Goal: Task Accomplishment & Management: Use online tool/utility

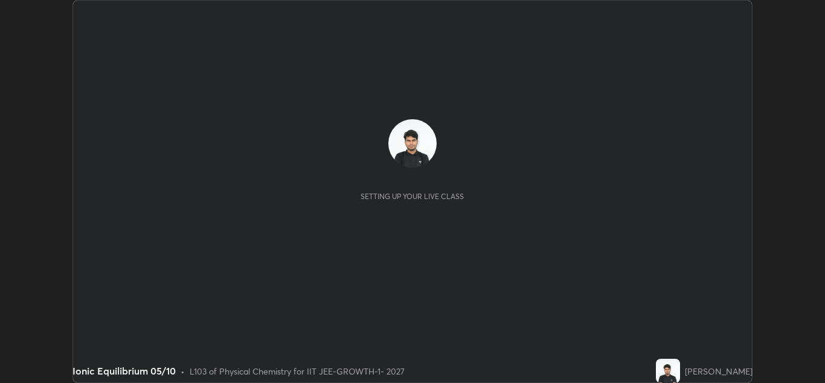
scroll to position [383, 825]
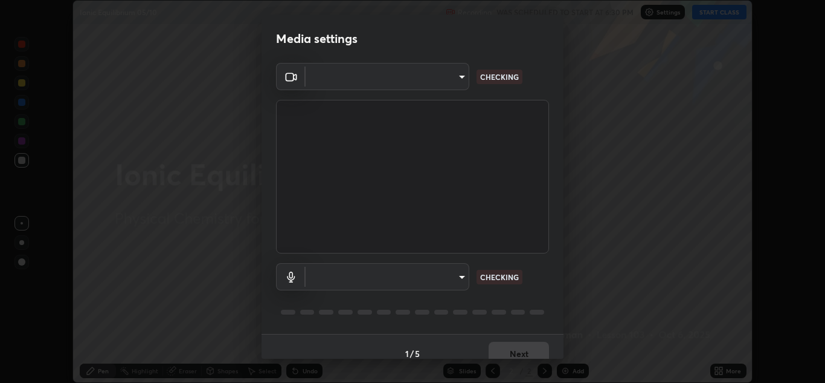
type input "4d63cd10dcc1379e9927399513255d12d620b7bbb39ca773e0f9116a90128a71"
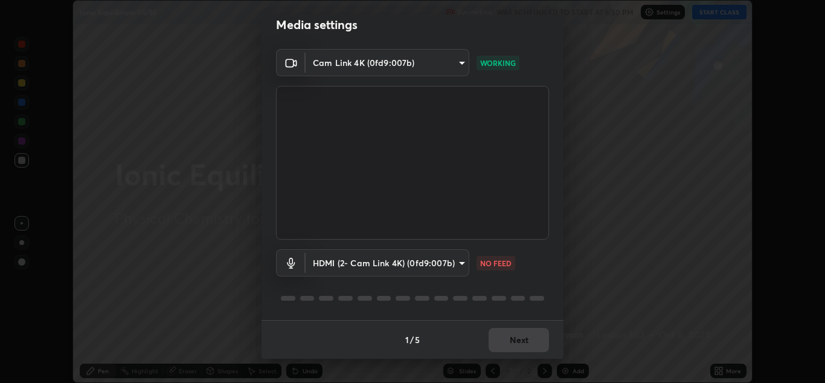
click at [435, 263] on body "Erase all Ionic Equilibrium 05/10 Recording WAS SCHEDULED TO START AT 6:30 PM S…" at bounding box center [412, 191] width 825 height 383
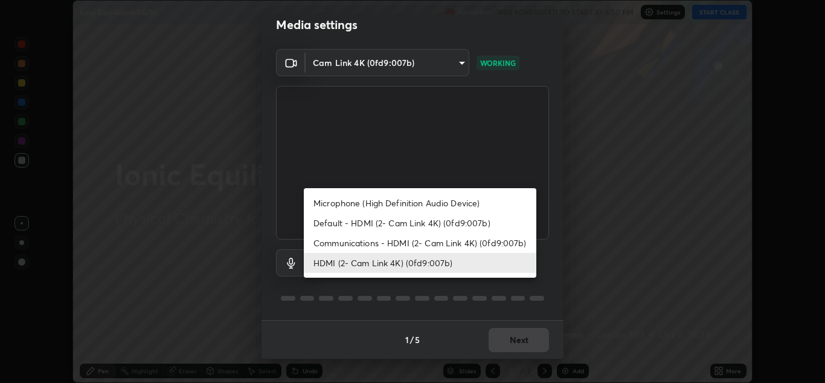
click at [380, 207] on li "Microphone (High Definition Audio Device)" at bounding box center [420, 203] width 233 height 20
type input "0c7b706223a03d4062b9f7f423a4136e5221bb0af59d3ec4d6677d070435c983"
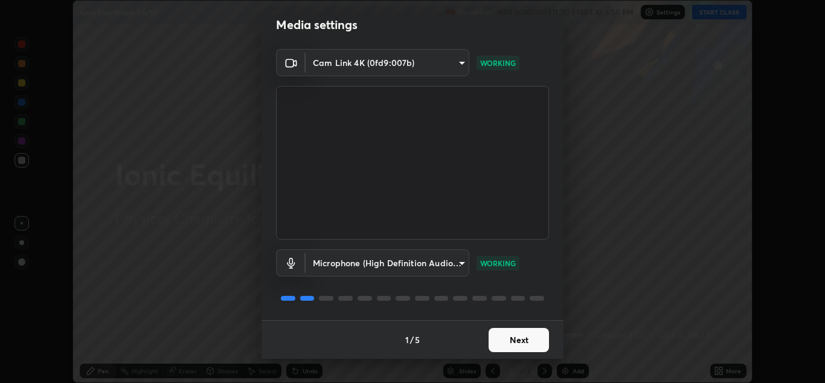
click at [515, 340] on button "Next" at bounding box center [519, 340] width 60 height 24
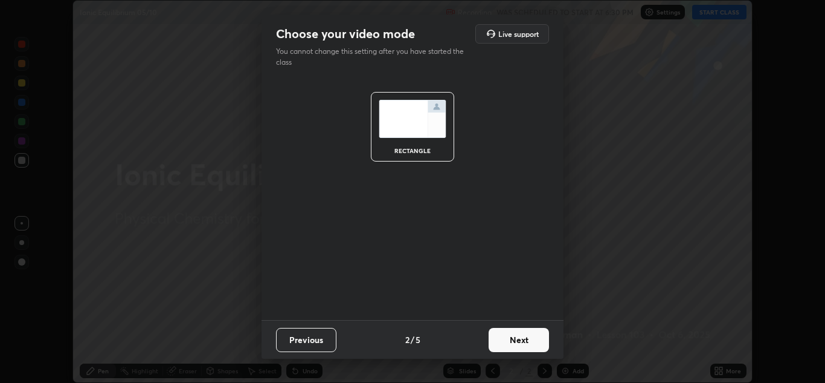
scroll to position [0, 0]
click at [519, 336] on button "Next" at bounding box center [519, 340] width 60 height 24
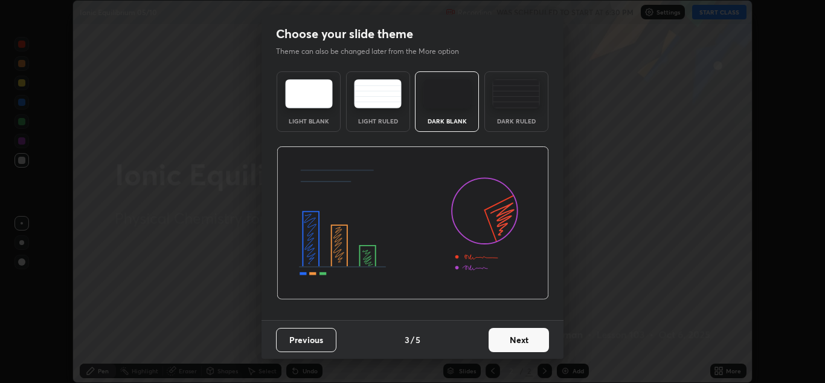
click at [525, 338] on button "Next" at bounding box center [519, 340] width 60 height 24
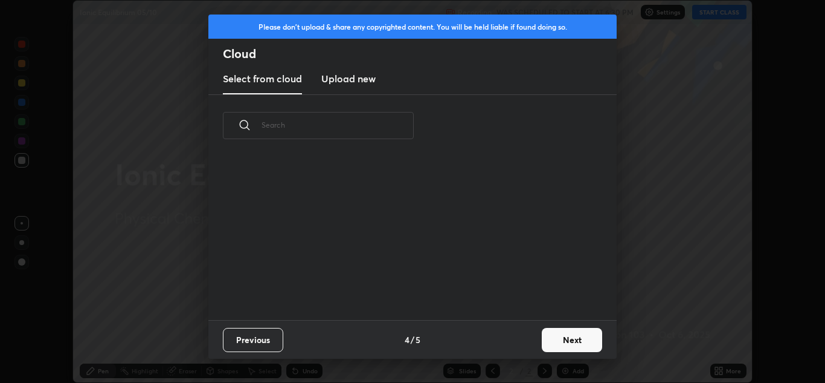
scroll to position [163, 388]
click at [350, 81] on h3 "Upload new" at bounding box center [348, 78] width 54 height 15
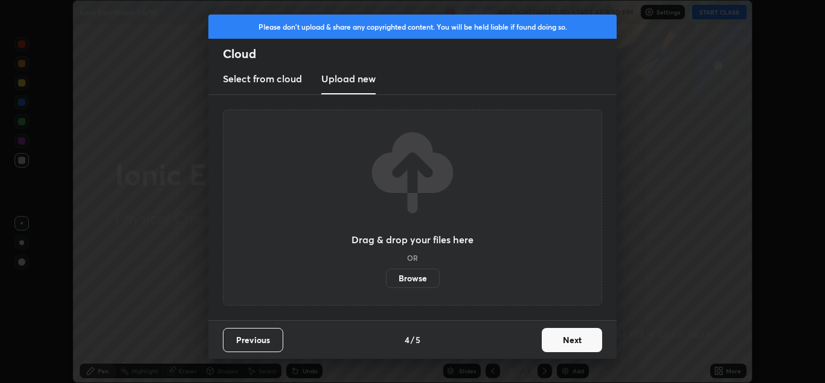
click at [283, 79] on h3 "Select from cloud" at bounding box center [262, 78] width 79 height 15
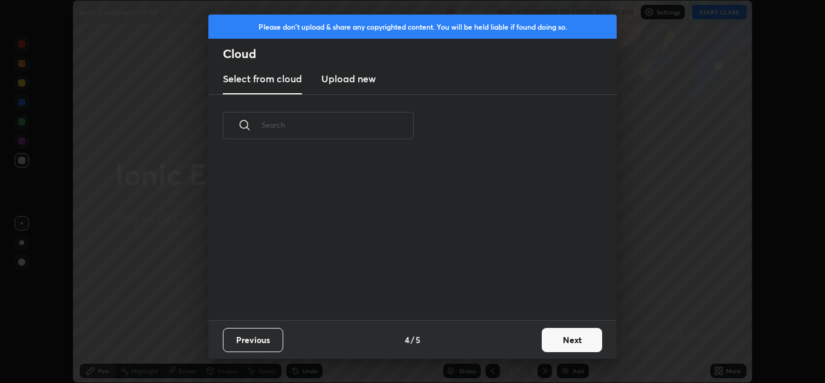
click at [317, 126] on input "text" at bounding box center [338, 124] width 152 height 51
click at [340, 125] on input "Clicker" at bounding box center [328, 124] width 132 height 51
click at [350, 127] on input "Clicker" at bounding box center [328, 124] width 132 height 51
click at [355, 126] on input "Clicker" at bounding box center [328, 124] width 132 height 51
click at [359, 126] on input "Clicker" at bounding box center [328, 124] width 132 height 51
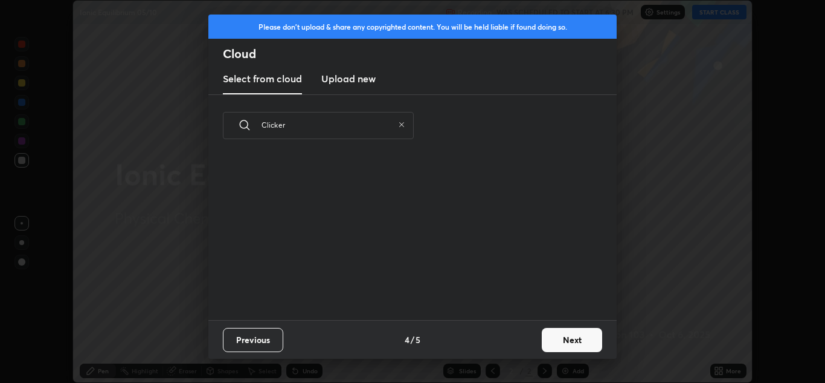
click at [358, 128] on input "Clicker" at bounding box center [328, 124] width 132 height 51
click at [358, 127] on input "Clicker" at bounding box center [328, 124] width 132 height 51
click at [366, 126] on input "Clicker" at bounding box center [328, 124] width 132 height 51
type input "Clicker"
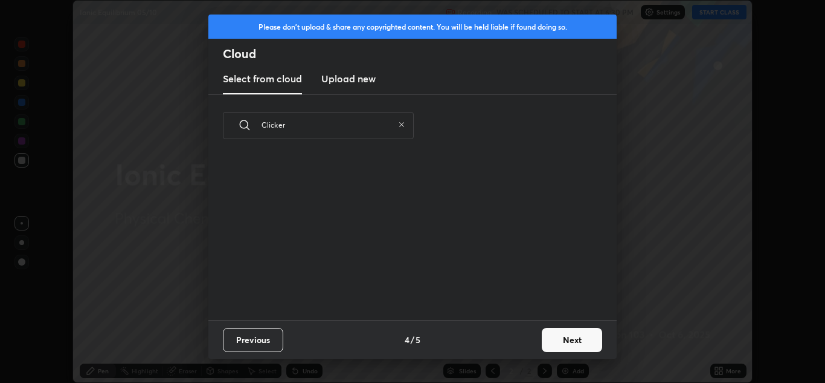
click at [401, 124] on icon at bounding box center [401, 124] width 7 height 7
click at [361, 76] on h3 "Upload new" at bounding box center [348, 78] width 54 height 15
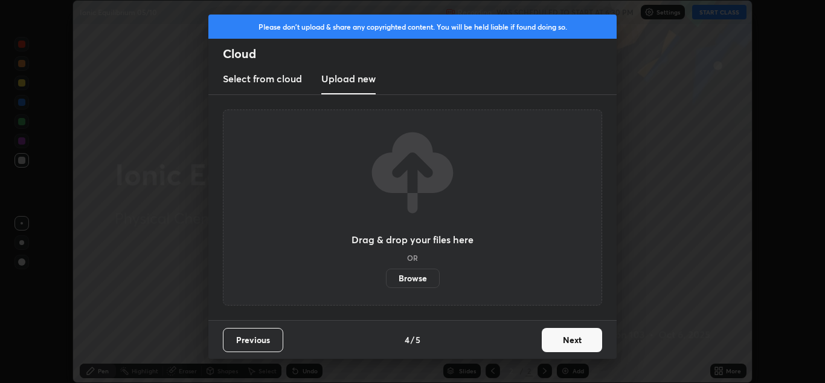
click at [277, 80] on h3 "Select from cloud" at bounding box center [262, 78] width 79 height 15
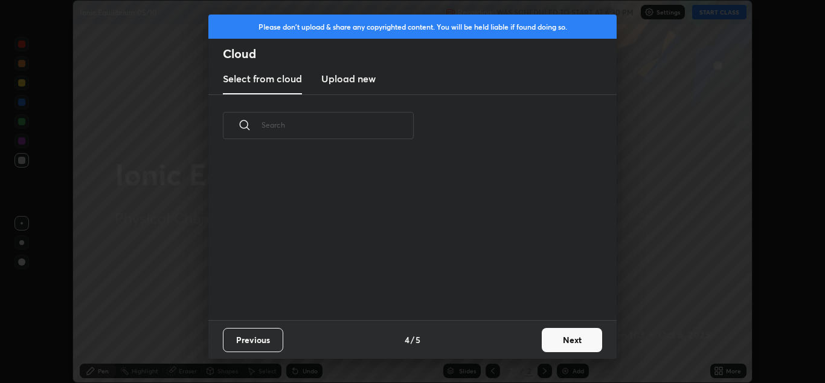
click at [297, 127] on input "text" at bounding box center [338, 124] width 152 height 51
click at [575, 338] on button "Next" at bounding box center [572, 340] width 60 height 24
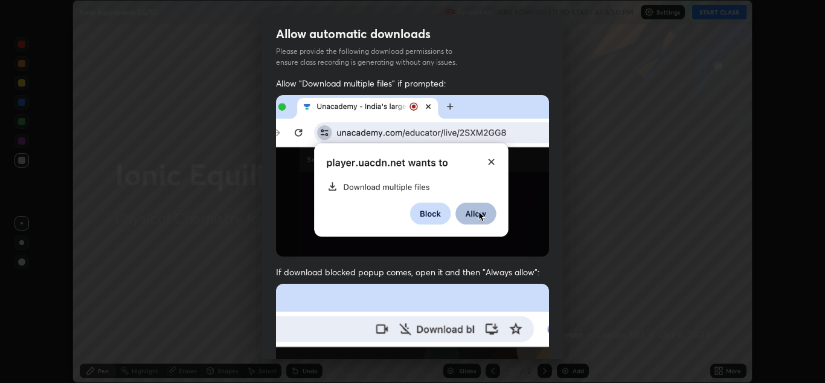
click at [318, 126] on div "Allow automatic downloads Please provide the following download permissions to …" at bounding box center [413, 187] width 302 height 344
click at [318, 126] on img at bounding box center [412, 175] width 273 height 161
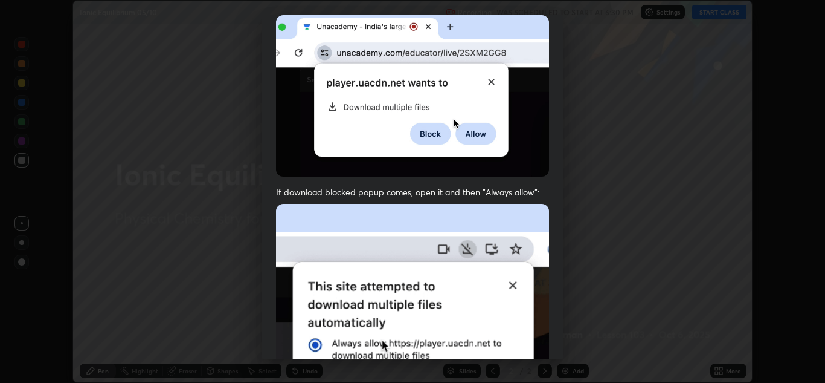
scroll to position [261, 0]
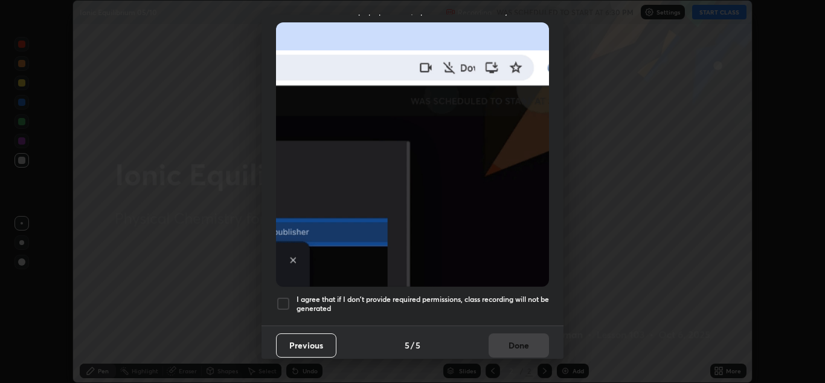
click at [286, 296] on div at bounding box center [283, 303] width 15 height 15
click at [519, 341] on button "Done" at bounding box center [519, 345] width 60 height 24
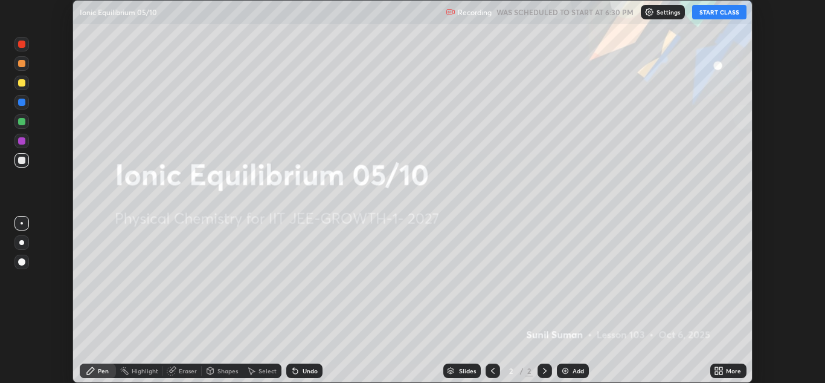
click at [717, 368] on icon at bounding box center [716, 368] width 3 height 3
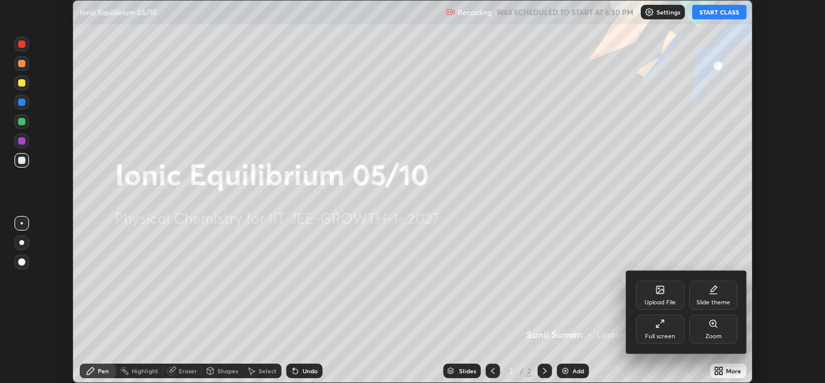
click at [659, 293] on icon at bounding box center [660, 289] width 7 height 7
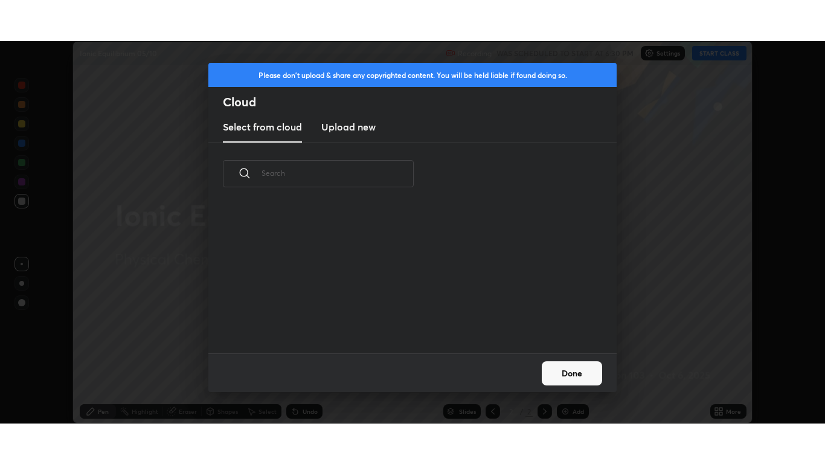
scroll to position [149, 388]
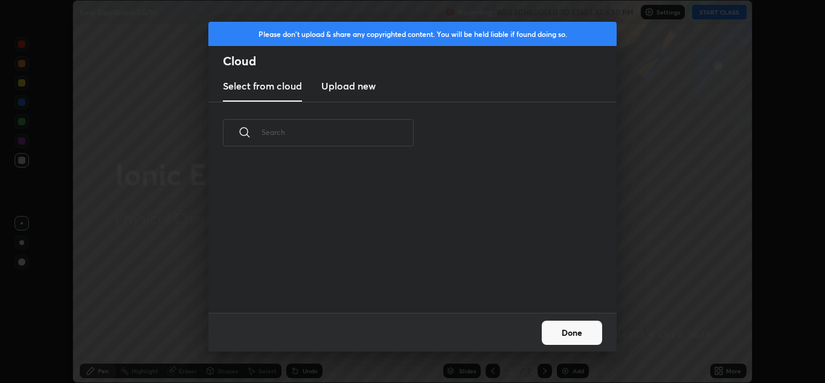
click at [352, 86] on h3 "Upload new" at bounding box center [348, 86] width 54 height 15
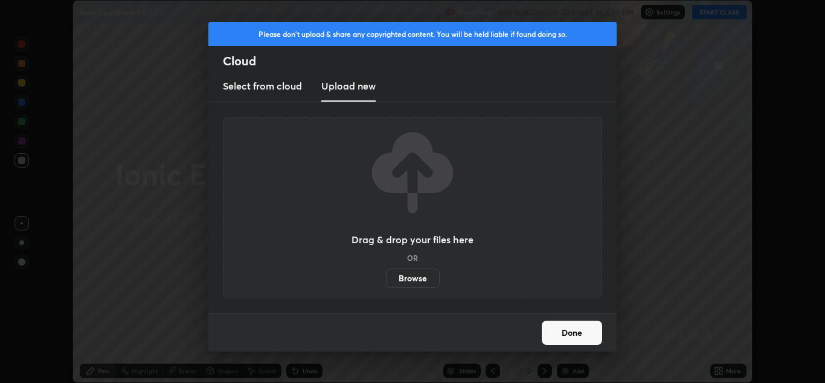
click at [417, 280] on label "Browse" at bounding box center [413, 277] width 54 height 19
click at [386, 280] on input "Browse" at bounding box center [386, 277] width 0 height 19
click at [654, 282] on div "Please don't upload & share any copyrighted content. You will be held liable if…" at bounding box center [412, 191] width 825 height 383
click at [572, 335] on button "Done" at bounding box center [572, 332] width 60 height 24
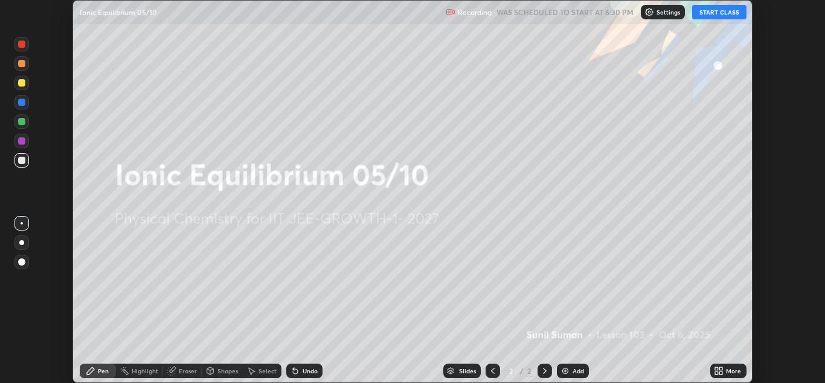
click at [718, 12] on button "START CLASS" at bounding box center [720, 12] width 54 height 15
click at [717, 368] on icon at bounding box center [716, 368] width 3 height 3
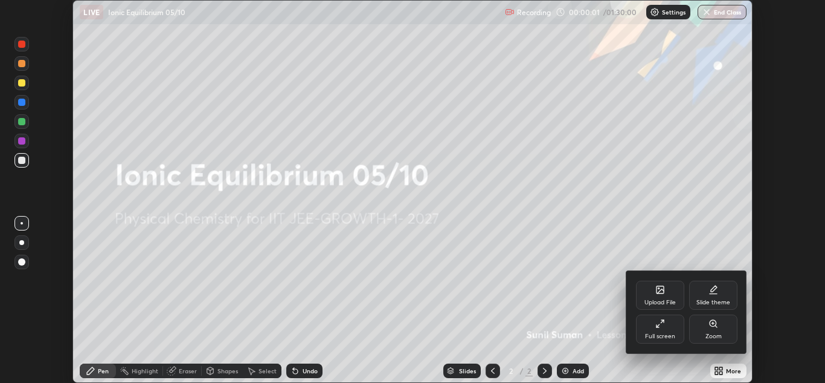
click at [659, 329] on div "Full screen" at bounding box center [660, 328] width 48 height 29
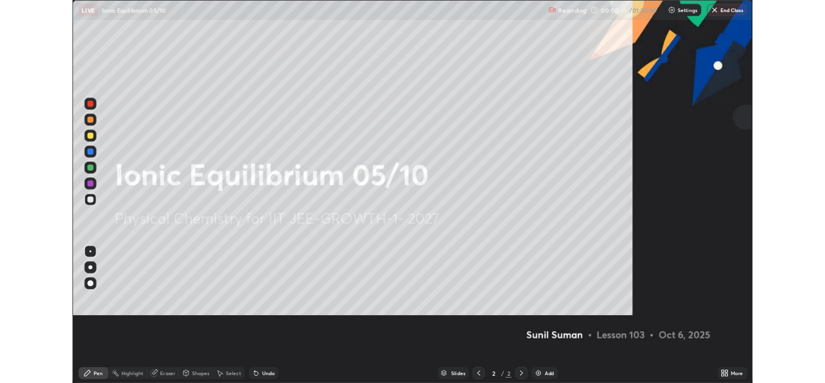
scroll to position [464, 825]
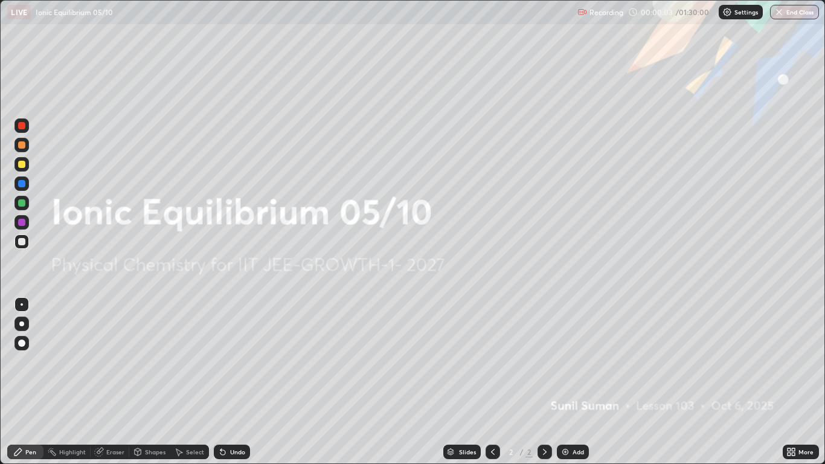
click at [801, 382] on div "More" at bounding box center [806, 452] width 15 height 6
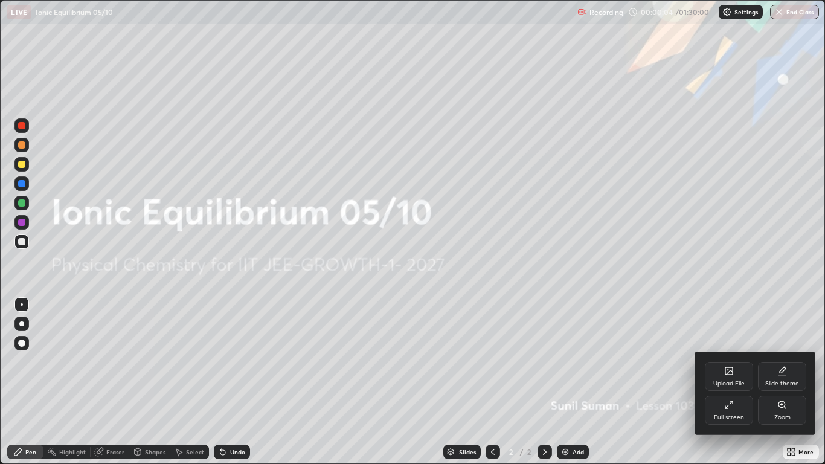
click at [731, 382] on div "Full screen" at bounding box center [729, 418] width 30 height 6
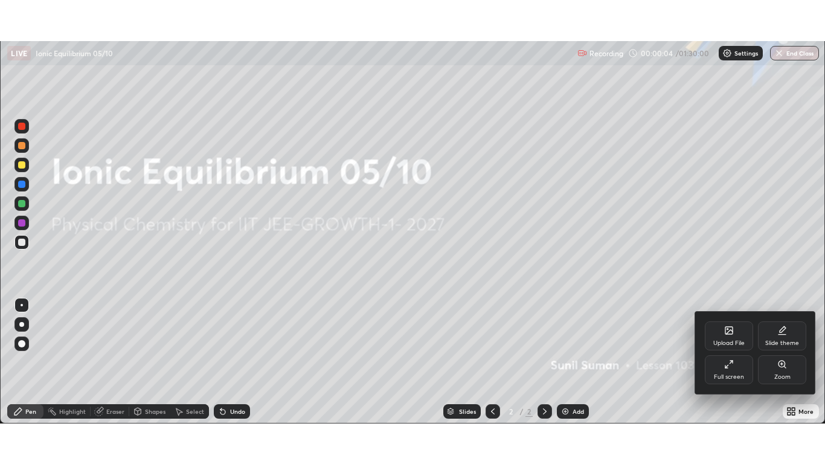
scroll to position [60047, 59604]
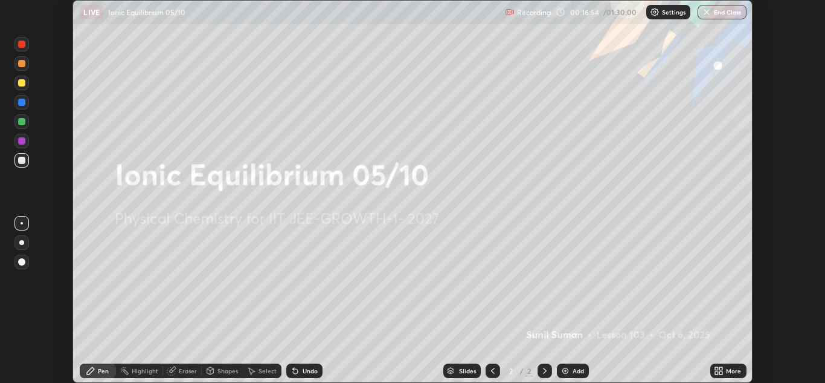
click at [731, 372] on div "More" at bounding box center [733, 370] width 15 height 6
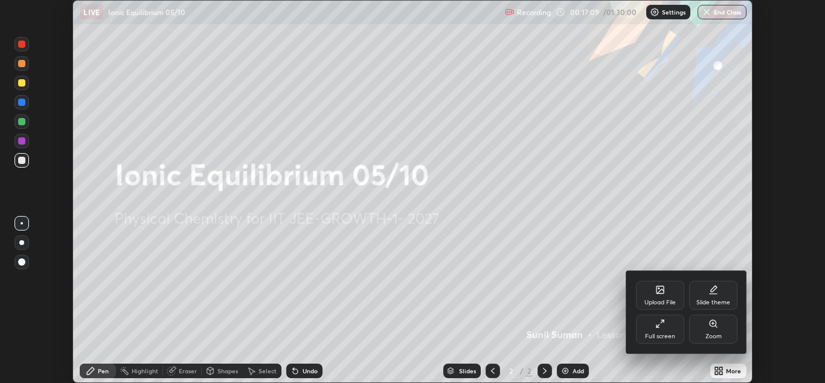
click at [663, 329] on div "Full screen" at bounding box center [660, 328] width 48 height 29
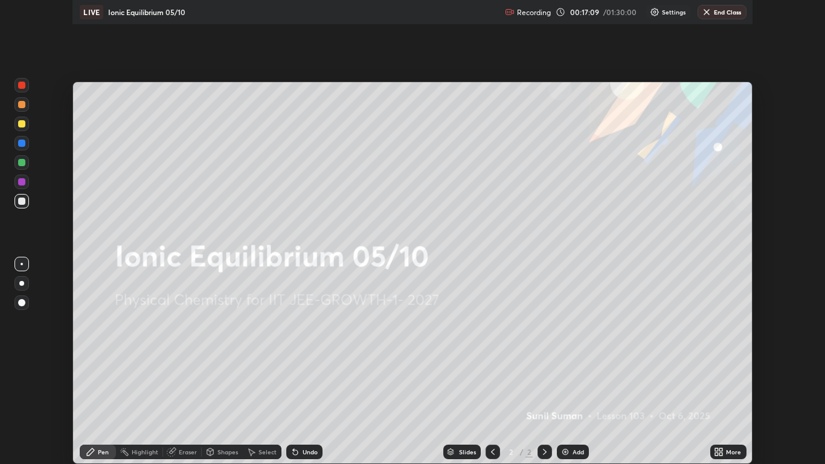
scroll to position [464, 825]
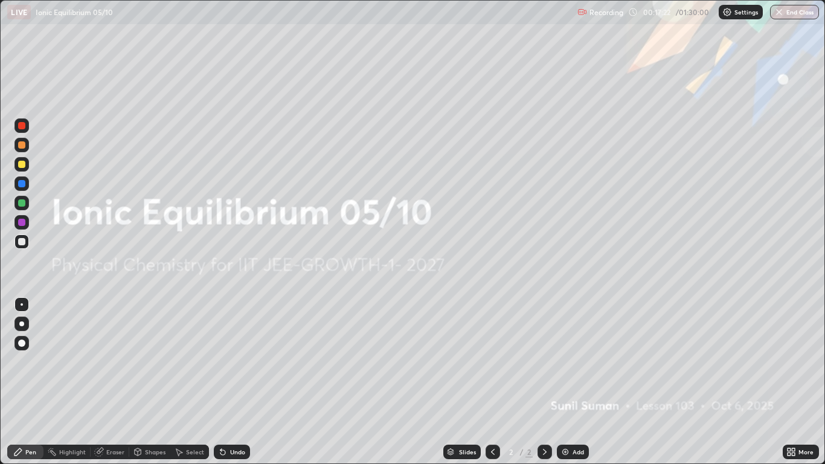
click at [566, 382] on img at bounding box center [566, 452] width 10 height 10
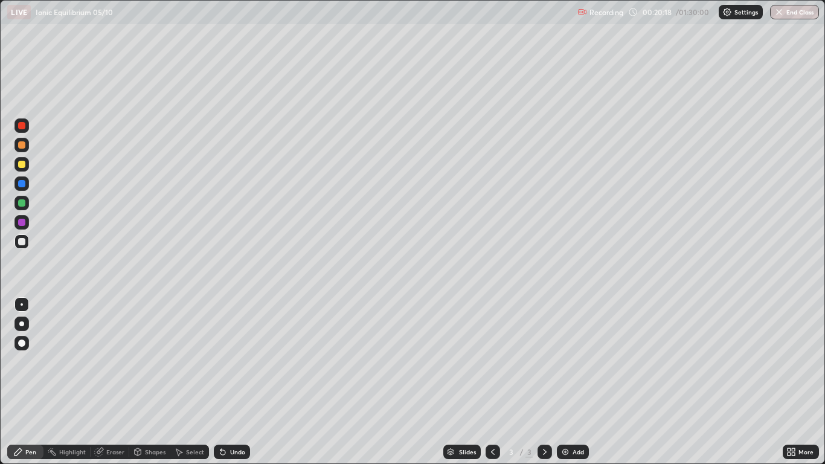
click at [22, 164] on div at bounding box center [21, 164] width 7 height 7
click at [559, 382] on div "Add" at bounding box center [573, 452] width 32 height 15
click at [27, 242] on div at bounding box center [22, 241] width 15 height 15
click at [227, 382] on div "Undo" at bounding box center [232, 452] width 36 height 15
click at [495, 382] on icon at bounding box center [493, 452] width 10 height 10
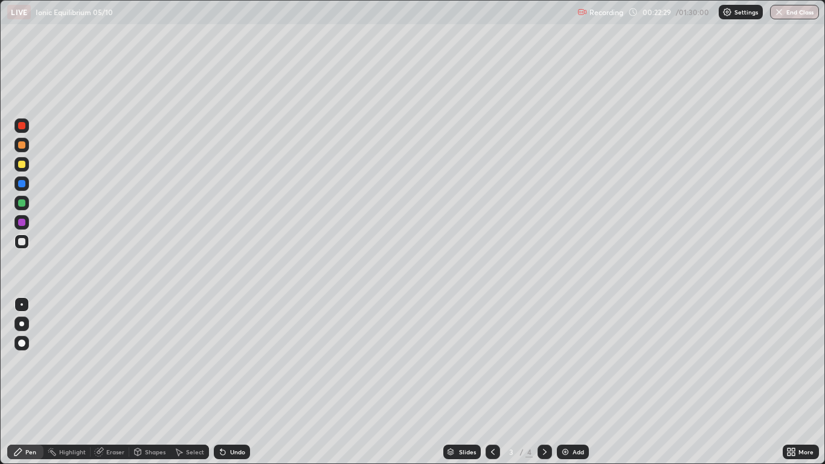
click at [28, 202] on div at bounding box center [22, 203] width 15 height 15
click at [544, 382] on icon at bounding box center [545, 452] width 10 height 10
click at [490, 382] on icon at bounding box center [493, 452] width 10 height 10
click at [546, 382] on icon at bounding box center [545, 452] width 10 height 10
click at [493, 382] on icon at bounding box center [493, 452] width 10 height 10
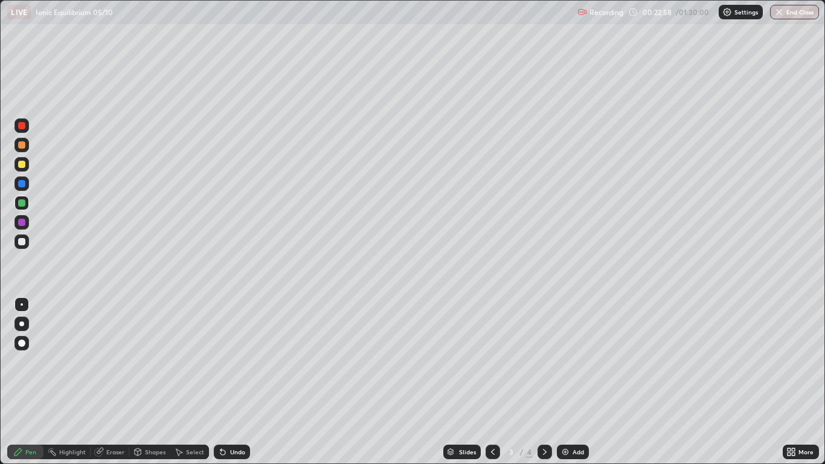
click at [546, 382] on icon at bounding box center [545, 452] width 10 height 10
click at [24, 244] on div at bounding box center [21, 241] width 7 height 7
click at [25, 199] on div at bounding box center [22, 203] width 15 height 15
click at [561, 382] on img at bounding box center [566, 452] width 10 height 10
click at [26, 241] on div at bounding box center [22, 241] width 15 height 15
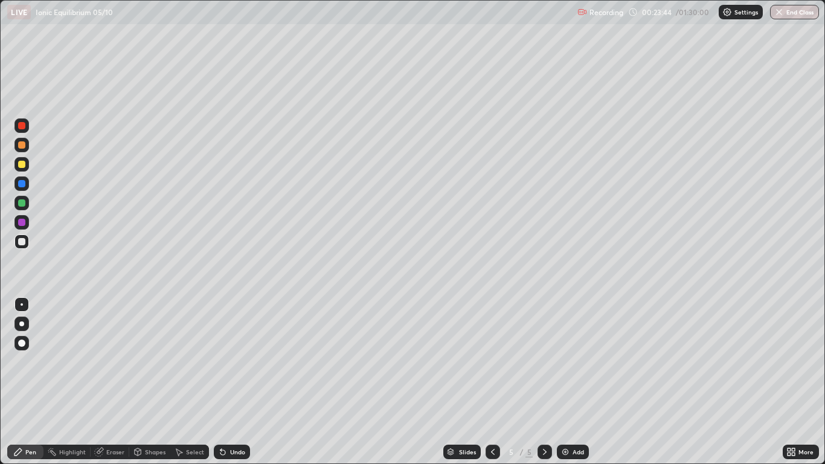
click at [493, 382] on icon at bounding box center [493, 452] width 10 height 10
click at [544, 382] on icon at bounding box center [545, 452] width 10 height 10
click at [547, 382] on icon at bounding box center [545, 452] width 10 height 10
click at [22, 242] on div at bounding box center [21, 241] width 7 height 7
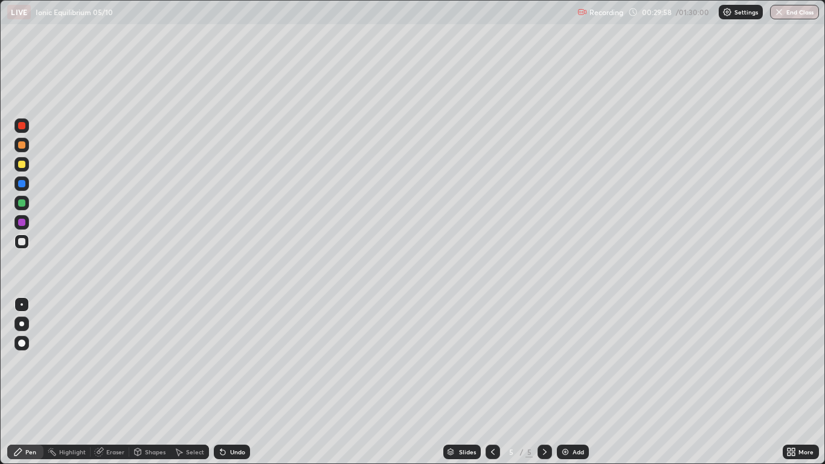
click at [214, 382] on div "Undo" at bounding box center [232, 452] width 36 height 15
click at [24, 203] on div at bounding box center [21, 202] width 7 height 7
click at [21, 243] on div at bounding box center [21, 241] width 7 height 7
click at [23, 162] on div at bounding box center [21, 164] width 7 height 7
click at [568, 382] on img at bounding box center [566, 452] width 10 height 10
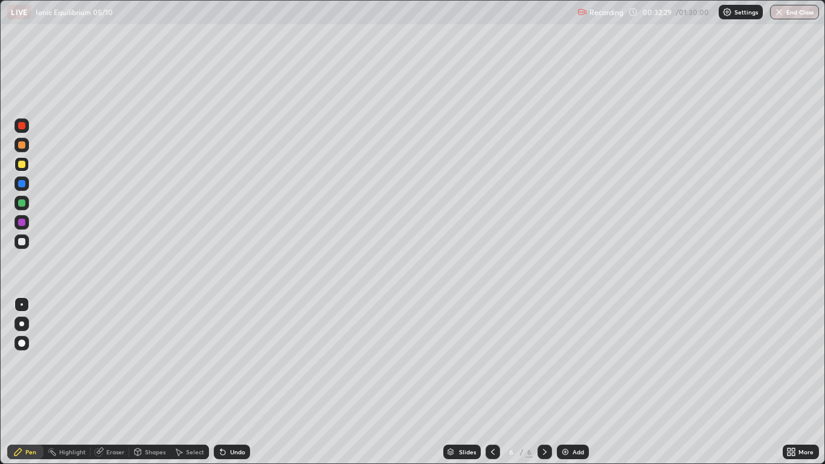
click at [221, 382] on icon at bounding box center [223, 452] width 5 height 5
click at [24, 241] on div at bounding box center [21, 241] width 7 height 7
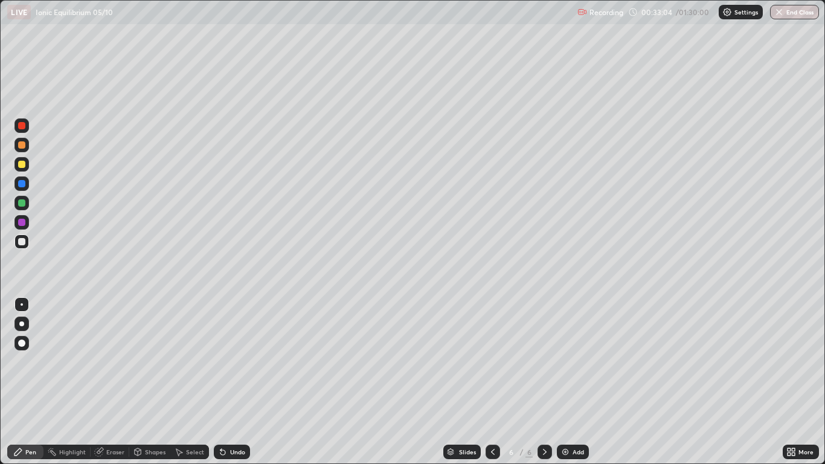
click at [221, 382] on icon at bounding box center [221, 449] width 1 height 1
click at [567, 382] on img at bounding box center [566, 452] width 10 height 10
click at [221, 382] on icon at bounding box center [223, 452] width 5 height 5
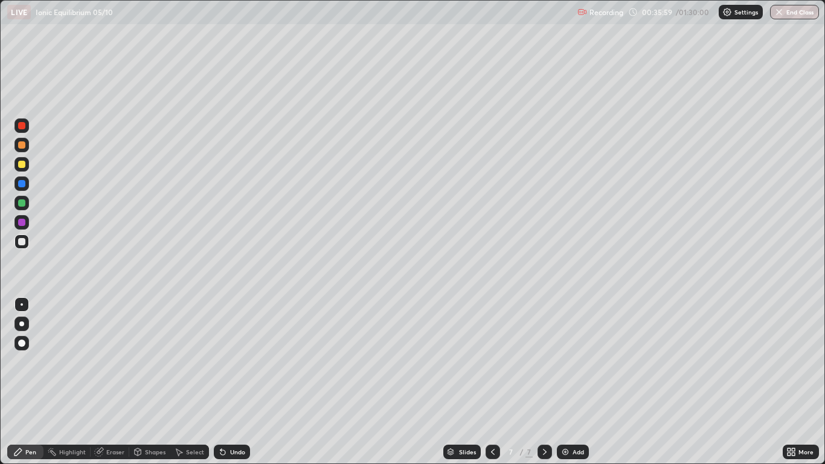
click at [25, 167] on div at bounding box center [22, 164] width 15 height 15
click at [25, 244] on div at bounding box center [21, 241] width 7 height 7
click at [24, 202] on div at bounding box center [21, 202] width 7 height 7
click at [224, 382] on icon at bounding box center [223, 452] width 10 height 10
click at [222, 382] on icon at bounding box center [223, 452] width 5 height 5
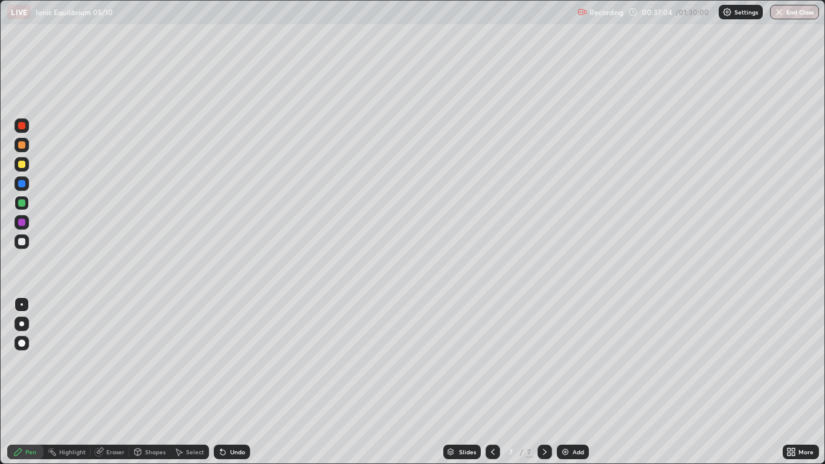
click at [25, 150] on div at bounding box center [22, 145] width 15 height 15
click at [569, 382] on img at bounding box center [566, 452] width 10 height 10
click at [22, 242] on div at bounding box center [21, 241] width 7 height 7
click at [20, 166] on div at bounding box center [21, 164] width 7 height 7
click at [22, 242] on div at bounding box center [21, 241] width 7 height 7
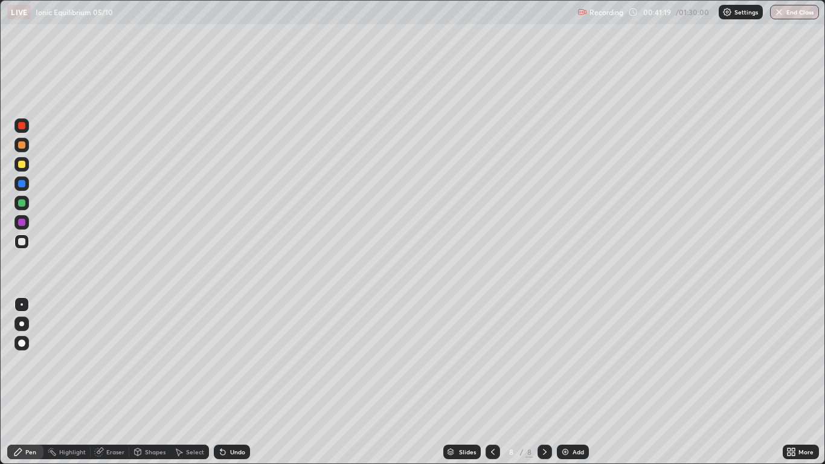
click at [27, 200] on div at bounding box center [22, 203] width 15 height 15
click at [568, 382] on img at bounding box center [566, 452] width 10 height 10
click at [24, 240] on div at bounding box center [21, 241] width 7 height 7
click at [22, 165] on div at bounding box center [21, 164] width 7 height 7
click at [28, 201] on div at bounding box center [22, 203] width 15 height 15
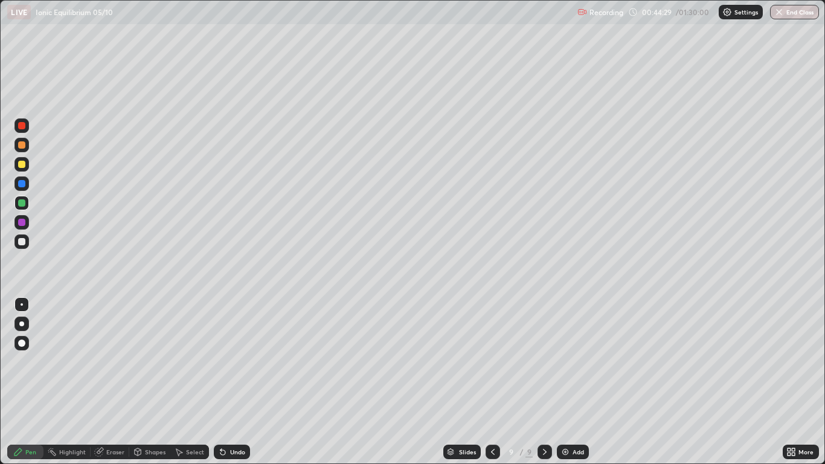
click at [25, 242] on div at bounding box center [21, 241] width 7 height 7
click at [21, 203] on div at bounding box center [21, 202] width 7 height 7
click at [570, 382] on div "Add" at bounding box center [573, 452] width 32 height 15
click at [25, 245] on div at bounding box center [22, 241] width 15 height 15
click at [25, 166] on div at bounding box center [21, 164] width 7 height 7
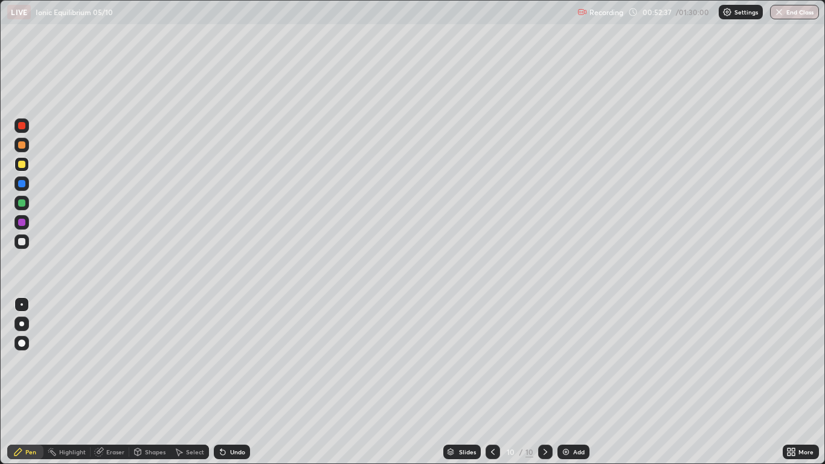
click at [24, 203] on div at bounding box center [21, 202] width 7 height 7
click at [27, 145] on div at bounding box center [22, 145] width 15 height 15
click at [20, 243] on div at bounding box center [21, 241] width 7 height 7
click at [22, 165] on div at bounding box center [21, 164] width 7 height 7
click at [564, 382] on img at bounding box center [566, 452] width 10 height 10
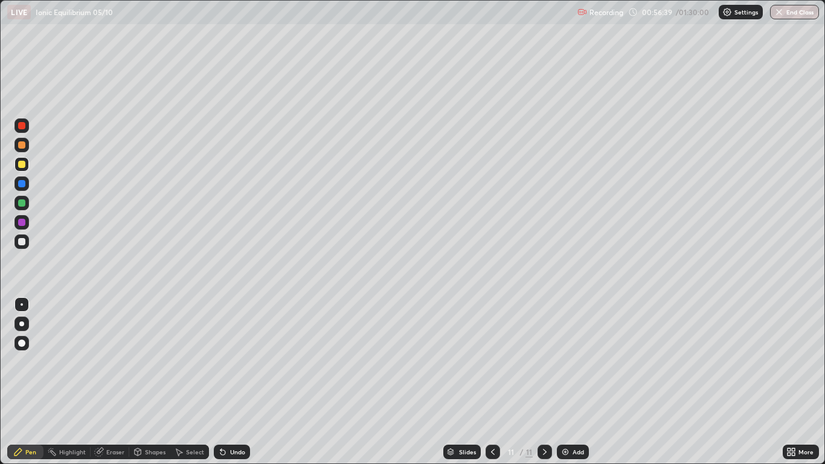
click at [573, 382] on div "Add" at bounding box center [573, 452] width 32 height 15
click at [22, 242] on div at bounding box center [21, 241] width 7 height 7
click at [493, 382] on icon at bounding box center [493, 452] width 10 height 10
click at [544, 382] on icon at bounding box center [545, 452] width 10 height 10
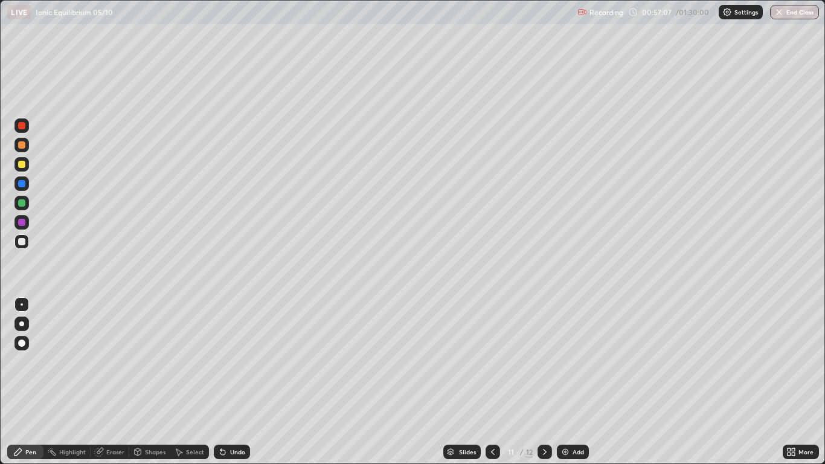
click at [544, 382] on icon at bounding box center [545, 452] width 10 height 10
click at [21, 202] on div at bounding box center [21, 202] width 7 height 7
click at [26, 239] on div at bounding box center [22, 241] width 15 height 15
click at [20, 167] on div at bounding box center [21, 164] width 7 height 7
click at [25, 243] on div at bounding box center [21, 241] width 7 height 7
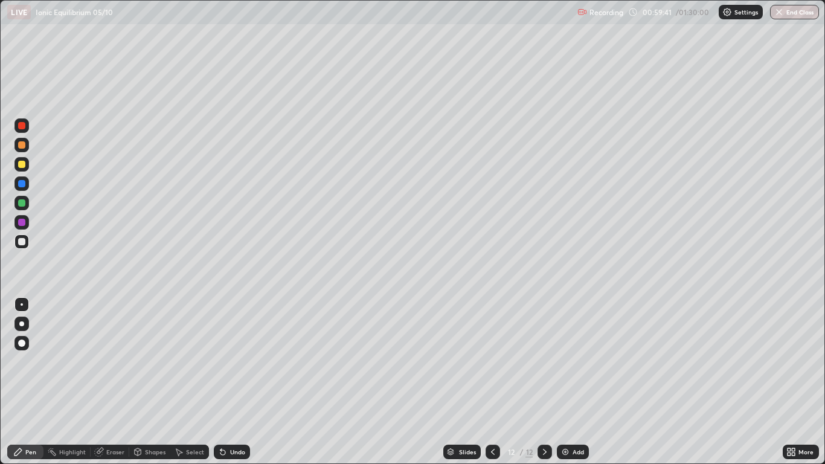
click at [567, 382] on img at bounding box center [566, 452] width 10 height 10
click at [22, 146] on div at bounding box center [21, 144] width 7 height 7
click at [221, 382] on icon at bounding box center [221, 449] width 1 height 1
click at [19, 242] on div at bounding box center [21, 241] width 7 height 7
click at [22, 159] on div at bounding box center [22, 164] width 15 height 15
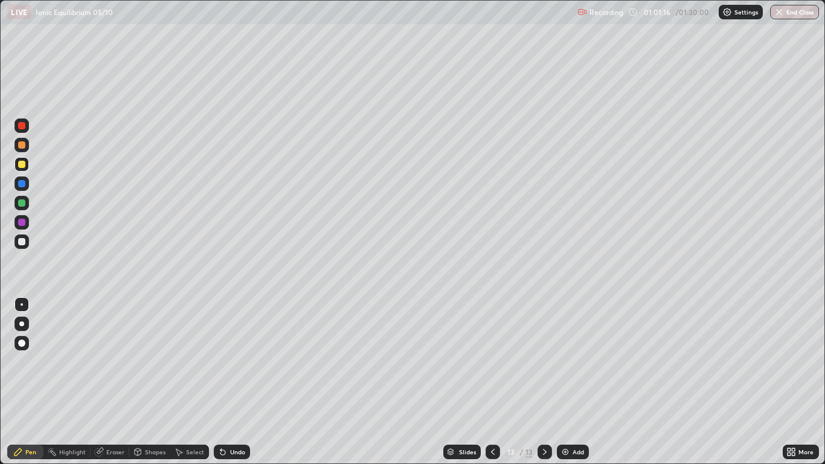
click at [20, 204] on div at bounding box center [21, 202] width 7 height 7
click at [20, 166] on div at bounding box center [21, 164] width 7 height 7
click at [567, 382] on img at bounding box center [566, 452] width 10 height 10
click at [19, 202] on div at bounding box center [21, 202] width 7 height 7
click at [22, 242] on div at bounding box center [21, 241] width 7 height 7
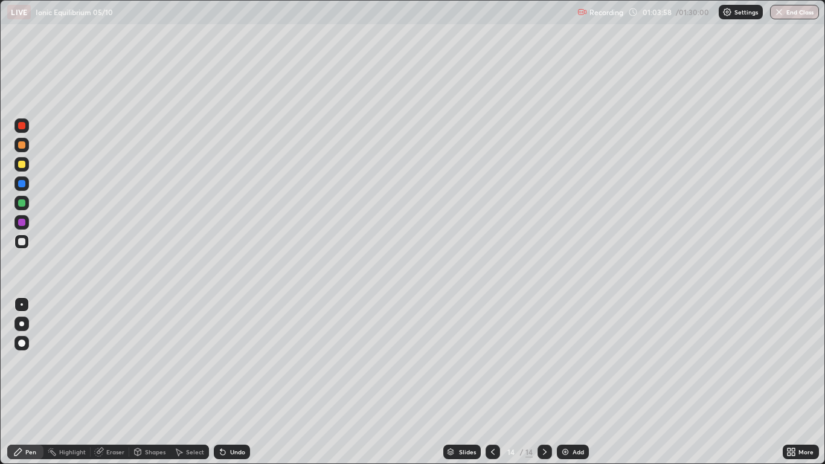
click at [221, 382] on icon at bounding box center [223, 452] width 5 height 5
click at [221, 382] on icon at bounding box center [221, 449] width 1 height 1
click at [23, 244] on div at bounding box center [21, 241] width 7 height 7
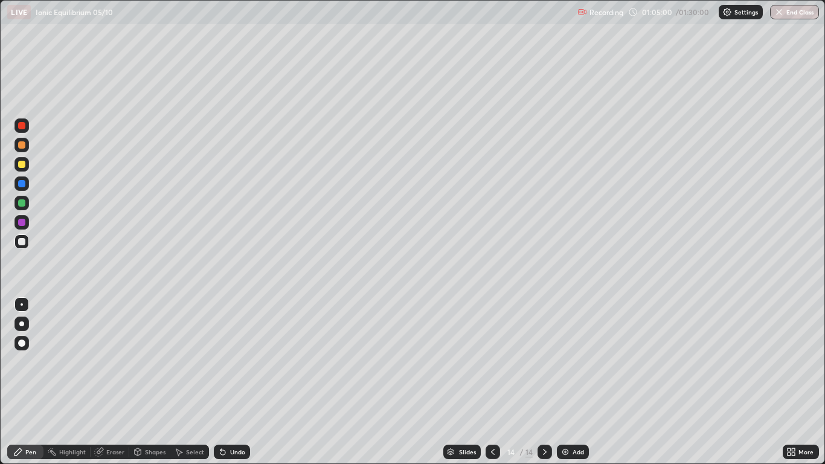
click at [22, 126] on div at bounding box center [21, 125] width 7 height 7
click at [27, 246] on div at bounding box center [22, 241] width 15 height 15
click at [576, 382] on div "Add" at bounding box center [578, 452] width 11 height 6
click at [24, 145] on div at bounding box center [21, 144] width 7 height 7
click at [24, 242] on div at bounding box center [21, 241] width 7 height 7
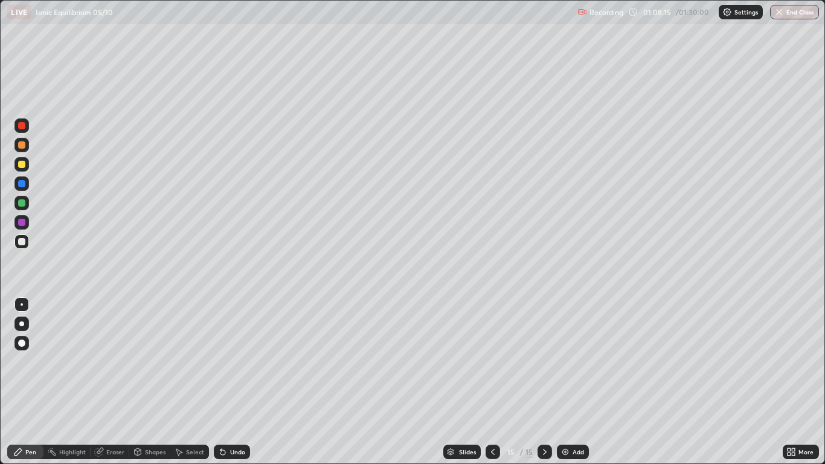
click at [21, 164] on div at bounding box center [21, 164] width 7 height 7
click at [22, 244] on div at bounding box center [21, 241] width 7 height 7
click at [27, 205] on div at bounding box center [22, 203] width 15 height 15
click at [27, 241] on div at bounding box center [22, 241] width 15 height 15
click at [572, 382] on div "Add" at bounding box center [573, 452] width 32 height 15
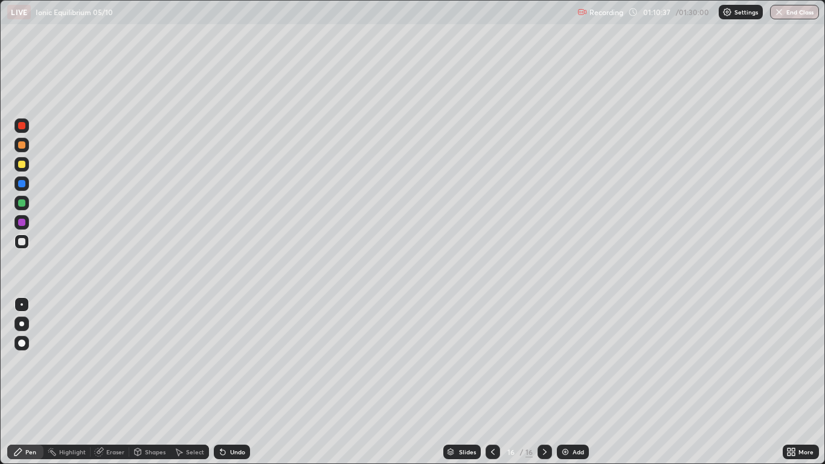
click at [25, 242] on div at bounding box center [21, 241] width 7 height 7
click at [221, 382] on icon at bounding box center [223, 452] width 5 height 5
click at [223, 382] on icon at bounding box center [223, 452] width 10 height 10
click at [20, 167] on div at bounding box center [21, 164] width 7 height 7
click at [228, 382] on div "Undo" at bounding box center [232, 452] width 36 height 15
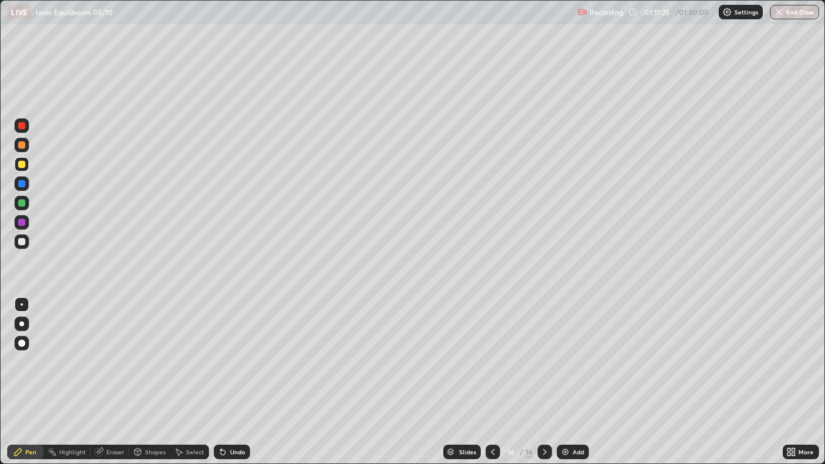
click at [228, 382] on div "Undo" at bounding box center [232, 452] width 36 height 15
click at [230, 382] on div "Undo" at bounding box center [237, 452] width 15 height 6
click at [571, 382] on div "Add" at bounding box center [573, 452] width 32 height 15
click at [22, 204] on div at bounding box center [21, 202] width 7 height 7
click at [27, 242] on div at bounding box center [22, 241] width 15 height 15
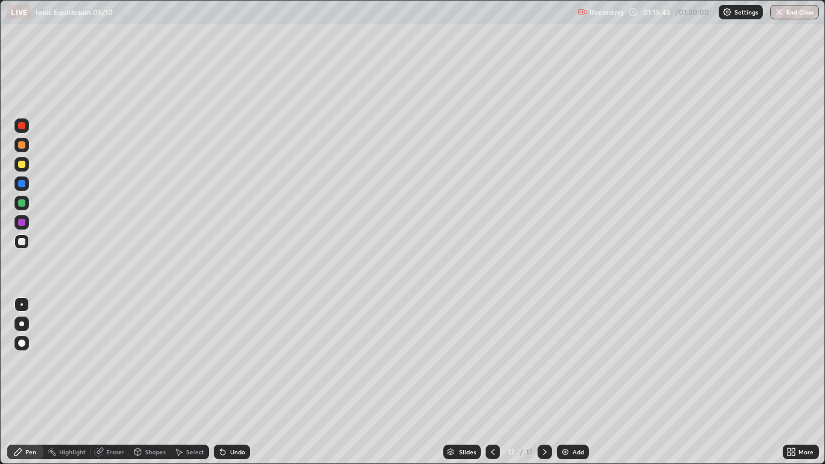
click at [567, 382] on img at bounding box center [566, 452] width 10 height 10
click at [563, 382] on img at bounding box center [566, 452] width 10 height 10
click at [24, 244] on div at bounding box center [21, 241] width 7 height 7
click at [221, 382] on icon at bounding box center [223, 452] width 5 height 5
click at [21, 170] on div at bounding box center [22, 164] width 15 height 15
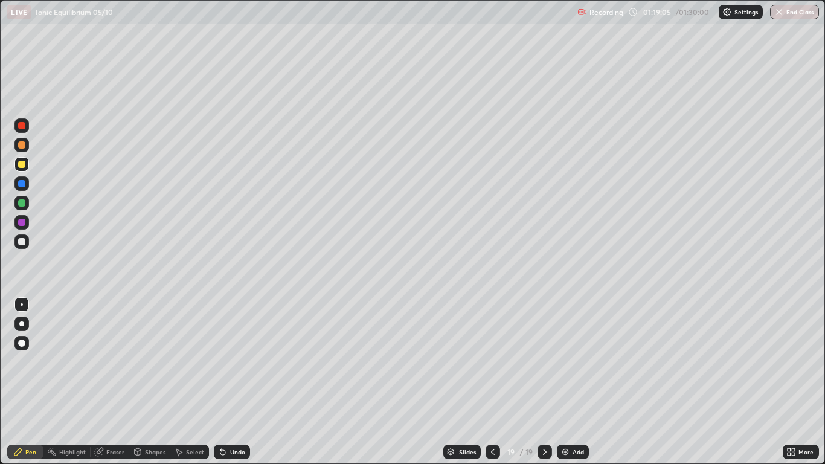
click at [221, 382] on icon at bounding box center [223, 452] width 5 height 5
click at [221, 382] on icon at bounding box center [221, 449] width 1 height 1
click at [24, 204] on div at bounding box center [21, 202] width 7 height 7
click at [22, 242] on div at bounding box center [21, 241] width 7 height 7
click at [231, 382] on div "Undo" at bounding box center [237, 452] width 15 height 6
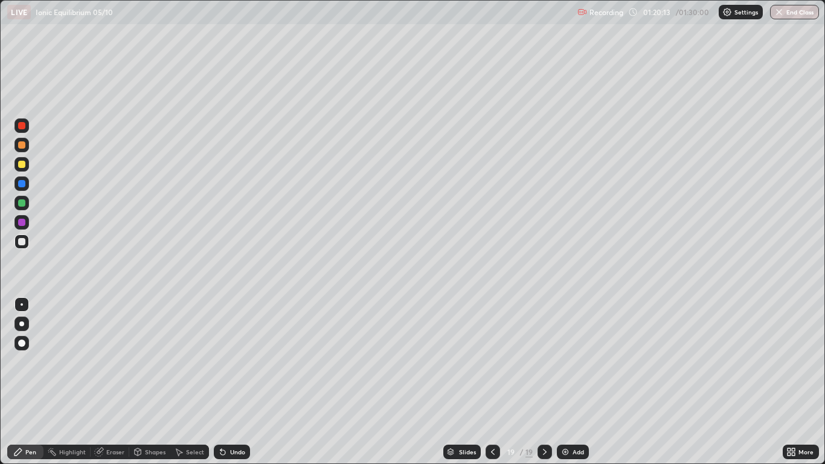
click at [26, 245] on div at bounding box center [22, 241] width 15 height 15
click at [22, 145] on div at bounding box center [21, 144] width 7 height 7
click at [19, 200] on div at bounding box center [21, 202] width 7 height 7
click at [28, 222] on div at bounding box center [22, 222] width 15 height 15
click at [567, 382] on div "Add" at bounding box center [573, 452] width 32 height 15
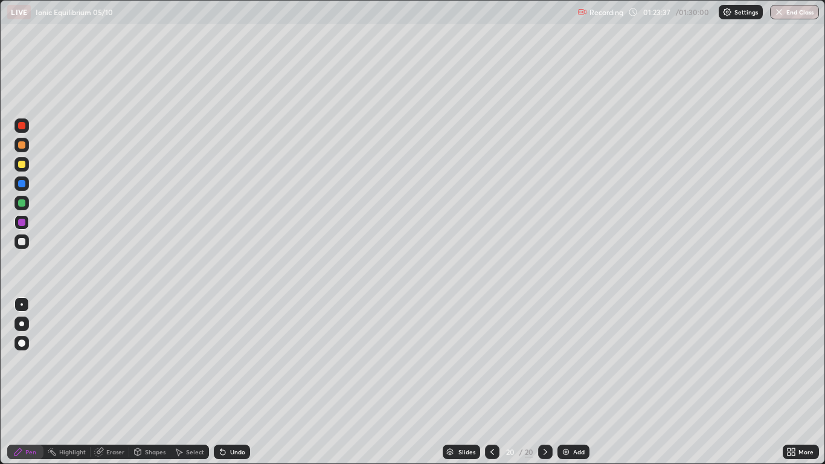
click at [22, 242] on div at bounding box center [21, 241] width 7 height 7
click at [16, 166] on div at bounding box center [22, 164] width 15 height 15
click at [23, 205] on div at bounding box center [21, 202] width 7 height 7
click at [22, 242] on div at bounding box center [21, 241] width 7 height 7
click at [28, 167] on div at bounding box center [22, 164] width 15 height 15
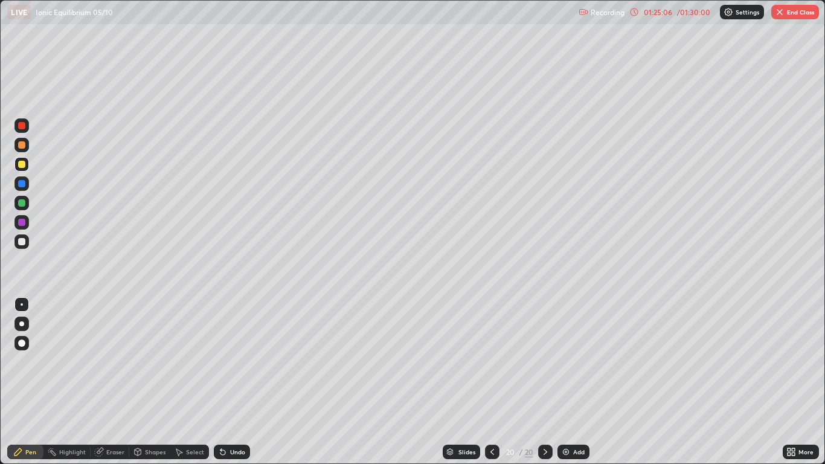
click at [23, 244] on div at bounding box center [21, 241] width 7 height 7
click at [24, 201] on div at bounding box center [21, 202] width 7 height 7
click at [26, 222] on div at bounding box center [22, 222] width 15 height 15
click at [22, 167] on div at bounding box center [21, 164] width 7 height 7
click at [573, 382] on div "Add" at bounding box center [578, 452] width 11 height 6
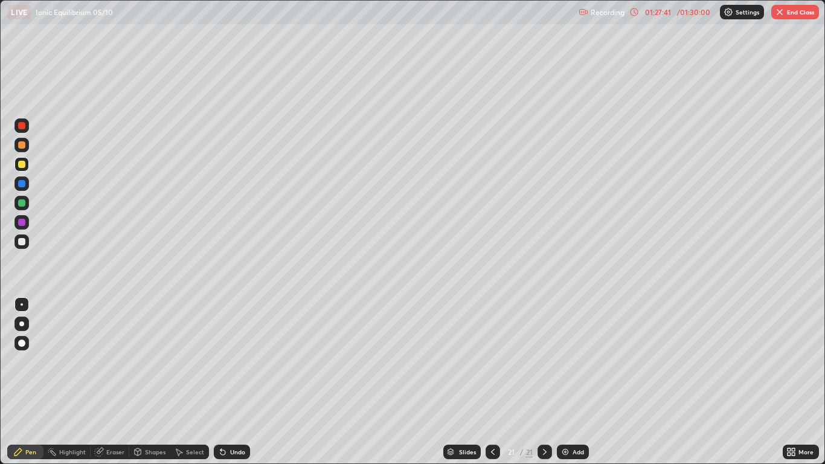
click at [486, 382] on div at bounding box center [493, 452] width 15 height 15
click at [27, 243] on div at bounding box center [22, 241] width 15 height 15
click at [564, 382] on img at bounding box center [566, 452] width 10 height 10
click at [21, 147] on div at bounding box center [21, 144] width 7 height 7
click at [22, 242] on div at bounding box center [21, 241] width 7 height 7
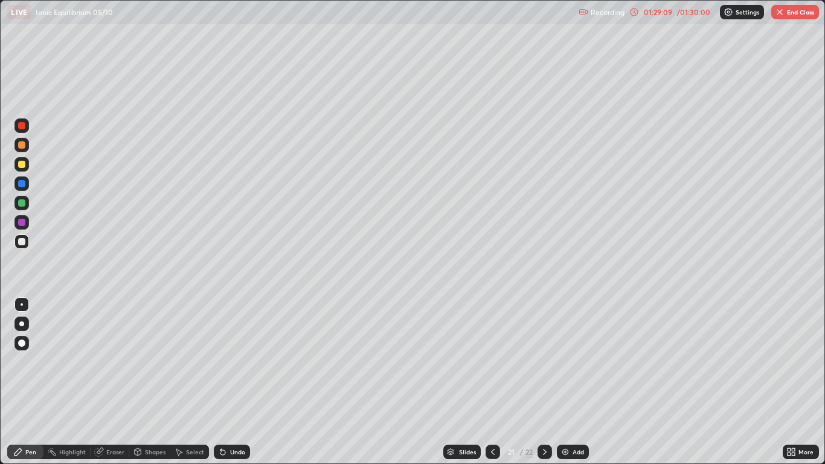
click at [22, 242] on div at bounding box center [21, 241] width 7 height 7
click at [230, 382] on div "Undo" at bounding box center [237, 452] width 15 height 6
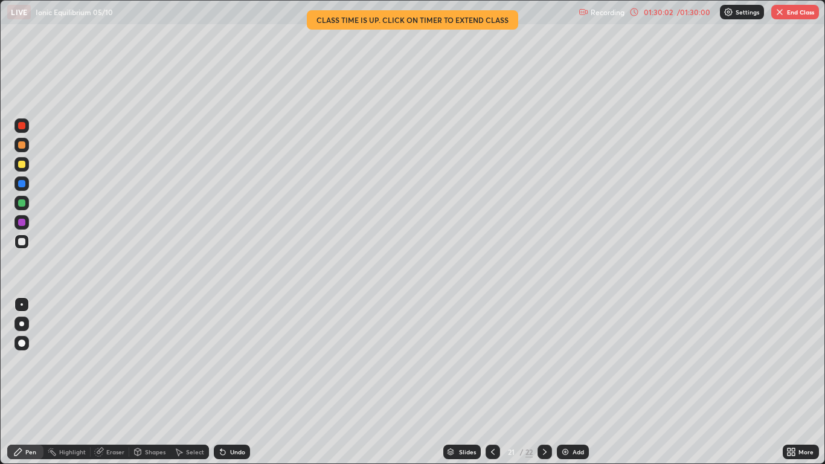
click at [24, 206] on div at bounding box center [21, 202] width 7 height 7
click at [567, 382] on div "Add" at bounding box center [573, 452] width 32 height 15
click at [24, 239] on div at bounding box center [21, 241] width 7 height 7
click at [24, 242] on div at bounding box center [21, 241] width 7 height 7
click at [488, 382] on icon at bounding box center [493, 452] width 10 height 10
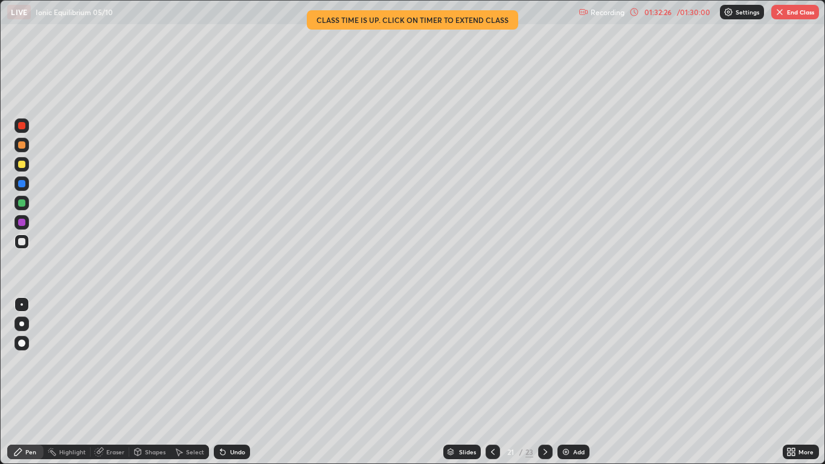
click at [545, 382] on icon at bounding box center [546, 452] width 10 height 10
click at [24, 166] on div at bounding box center [21, 164] width 7 height 7
click at [228, 382] on div "Undo" at bounding box center [232, 452] width 36 height 15
click at [22, 203] on div at bounding box center [21, 202] width 7 height 7
click at [27, 242] on div at bounding box center [22, 241] width 15 height 15
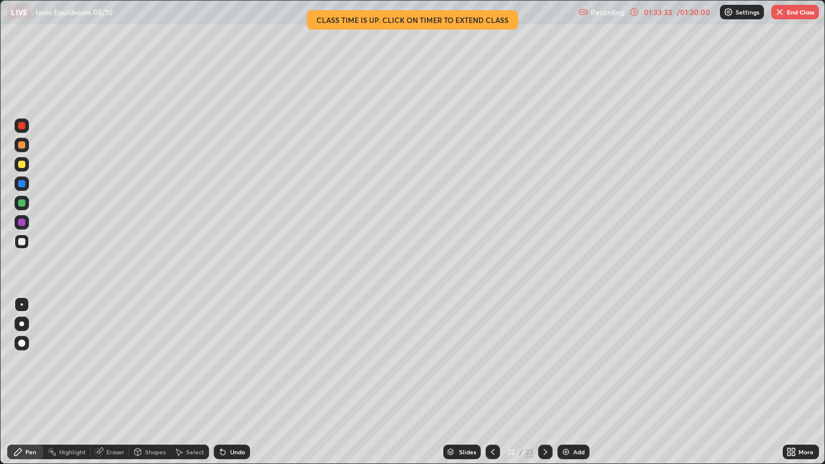
click at [21, 144] on div at bounding box center [21, 144] width 7 height 7
click at [28, 190] on div at bounding box center [22, 183] width 15 height 19
click at [783, 11] on img "button" at bounding box center [780, 12] width 10 height 10
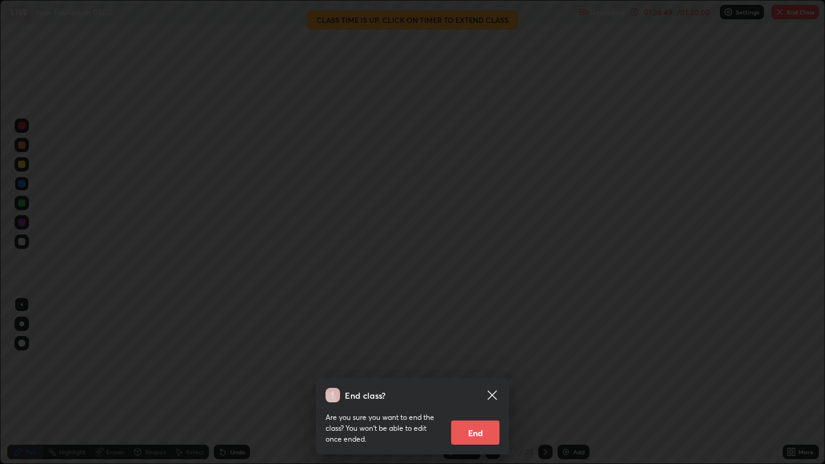
click at [480, 382] on button "End" at bounding box center [475, 433] width 48 height 24
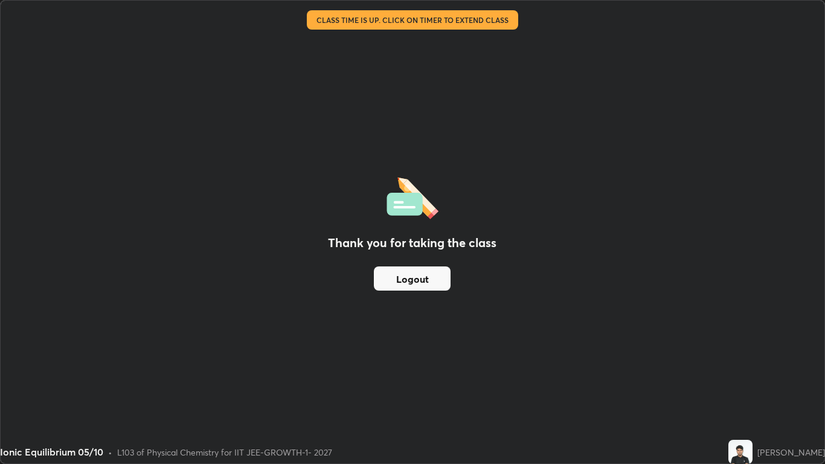
click at [392, 280] on button "Logout" at bounding box center [412, 278] width 77 height 24
